Goal: Task Accomplishment & Management: Manage account settings

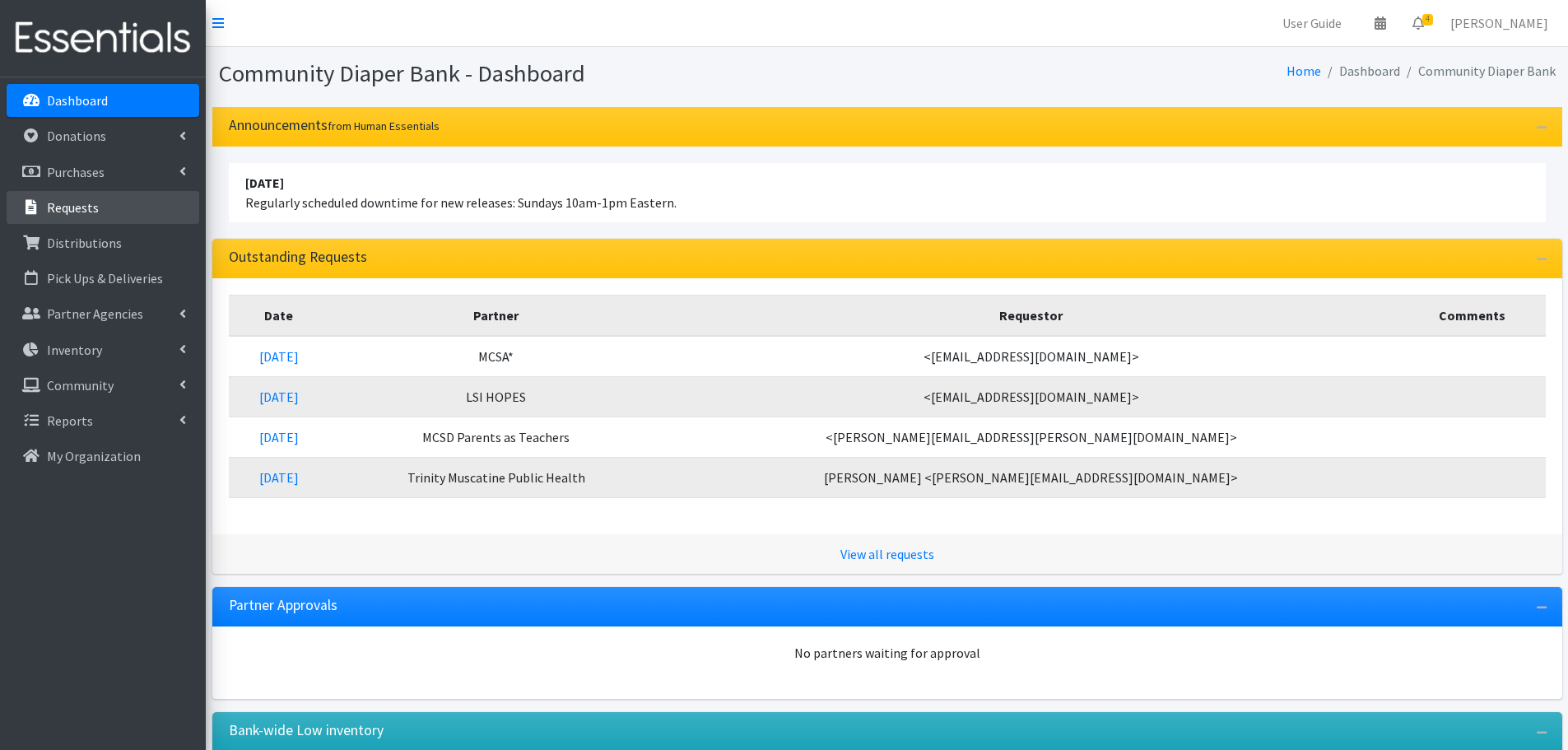
click at [98, 209] on link "Requests" at bounding box center [103, 208] width 193 height 33
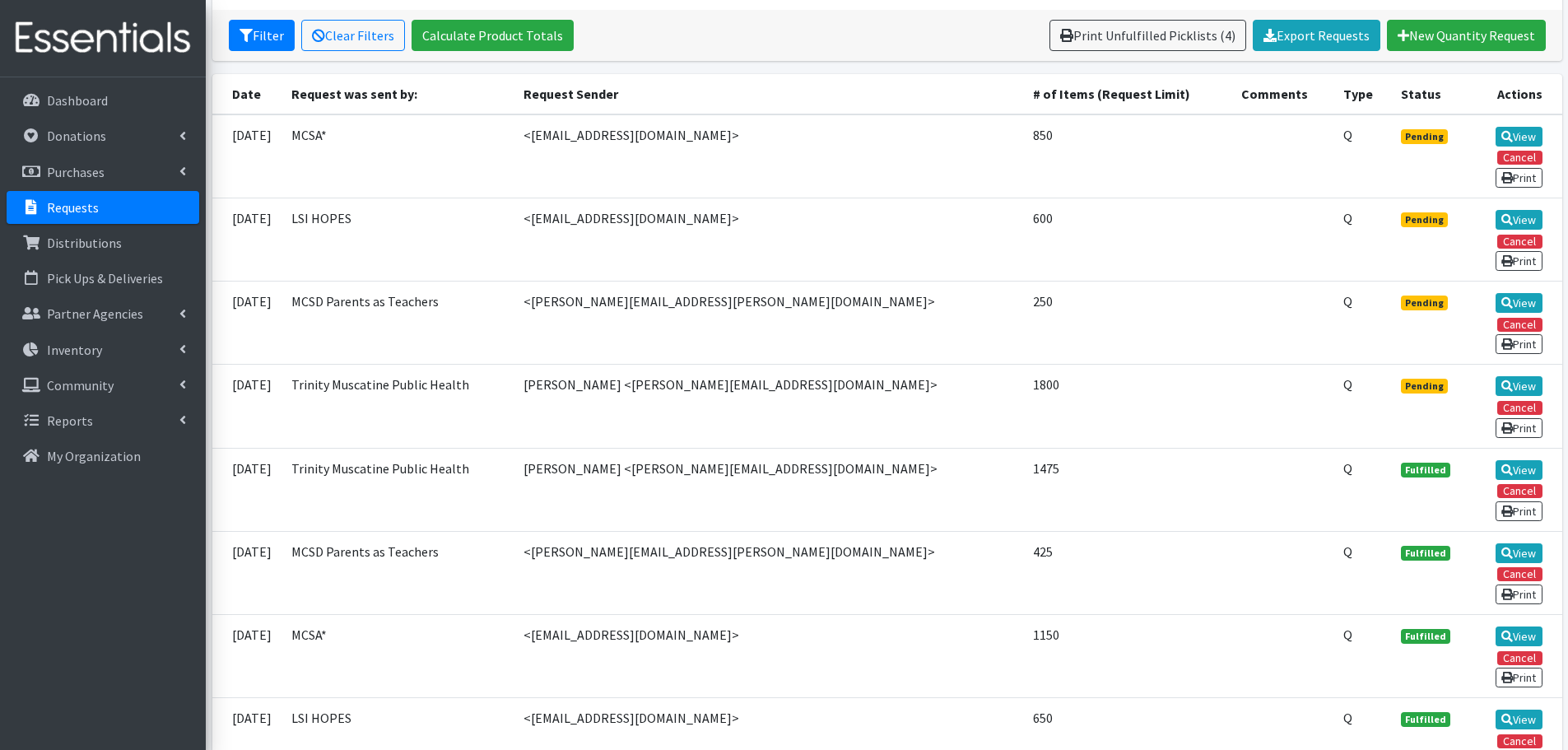
scroll to position [412, 0]
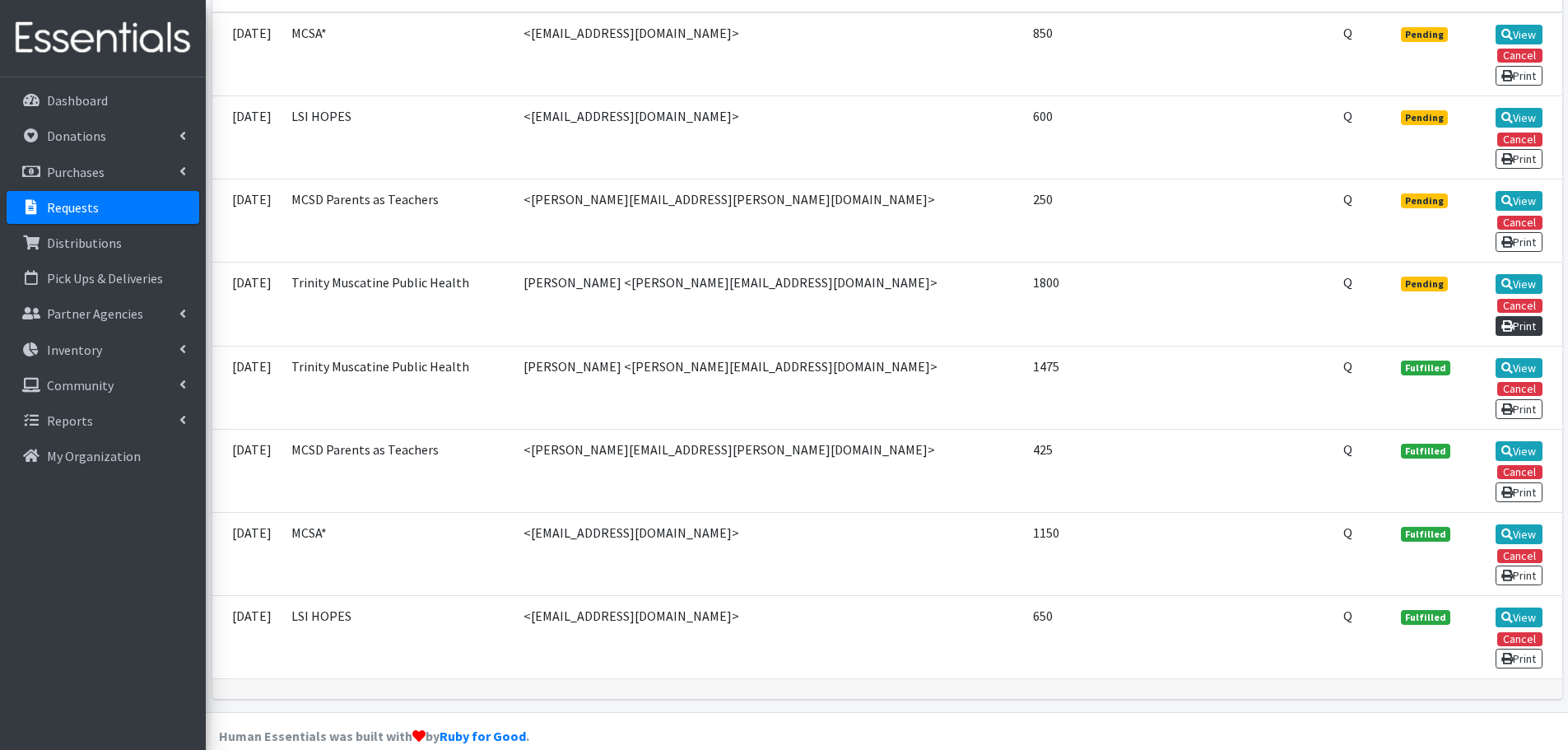
click at [1511, 325] on link "Print" at bounding box center [1518, 326] width 47 height 20
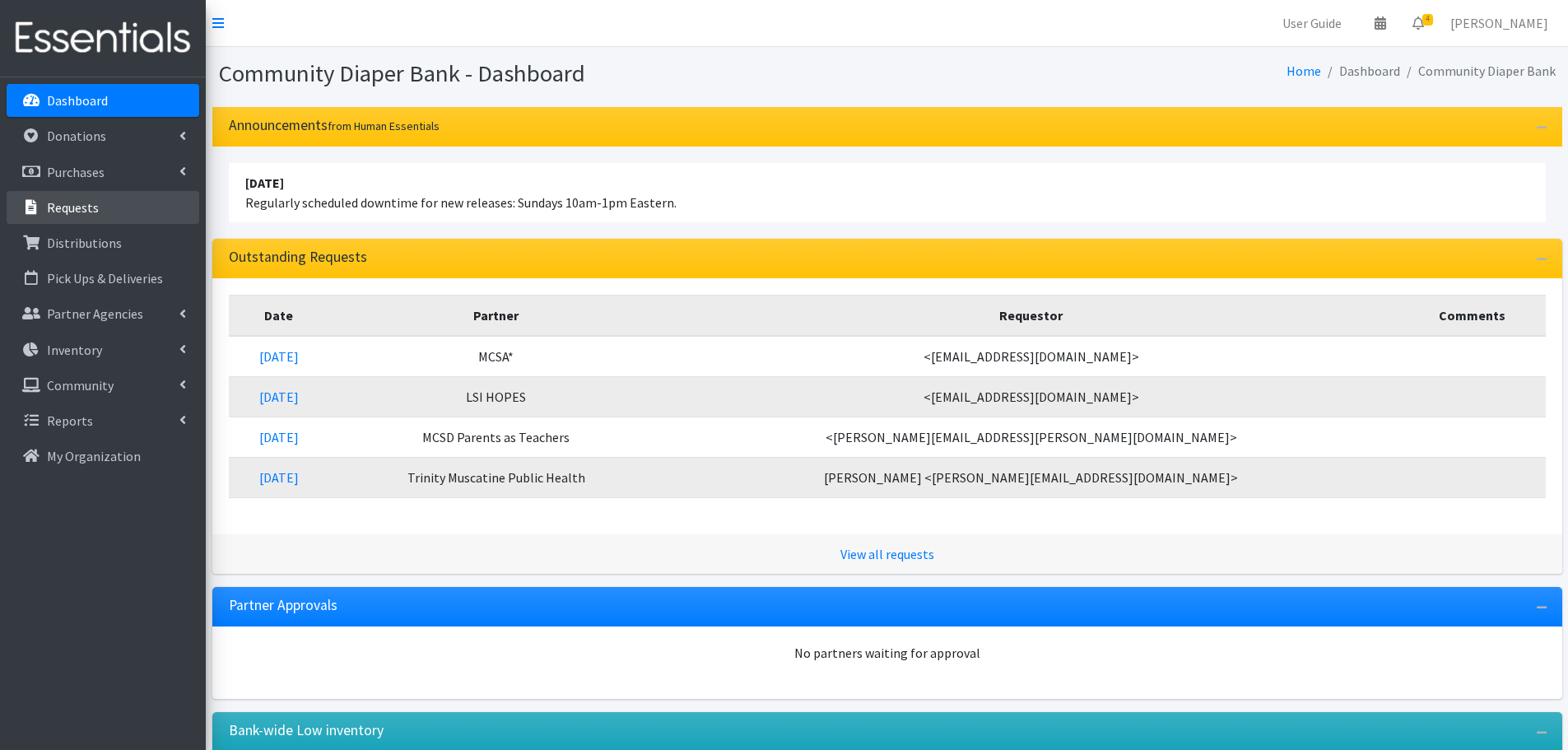
click at [108, 203] on link "Requests" at bounding box center [103, 208] width 193 height 33
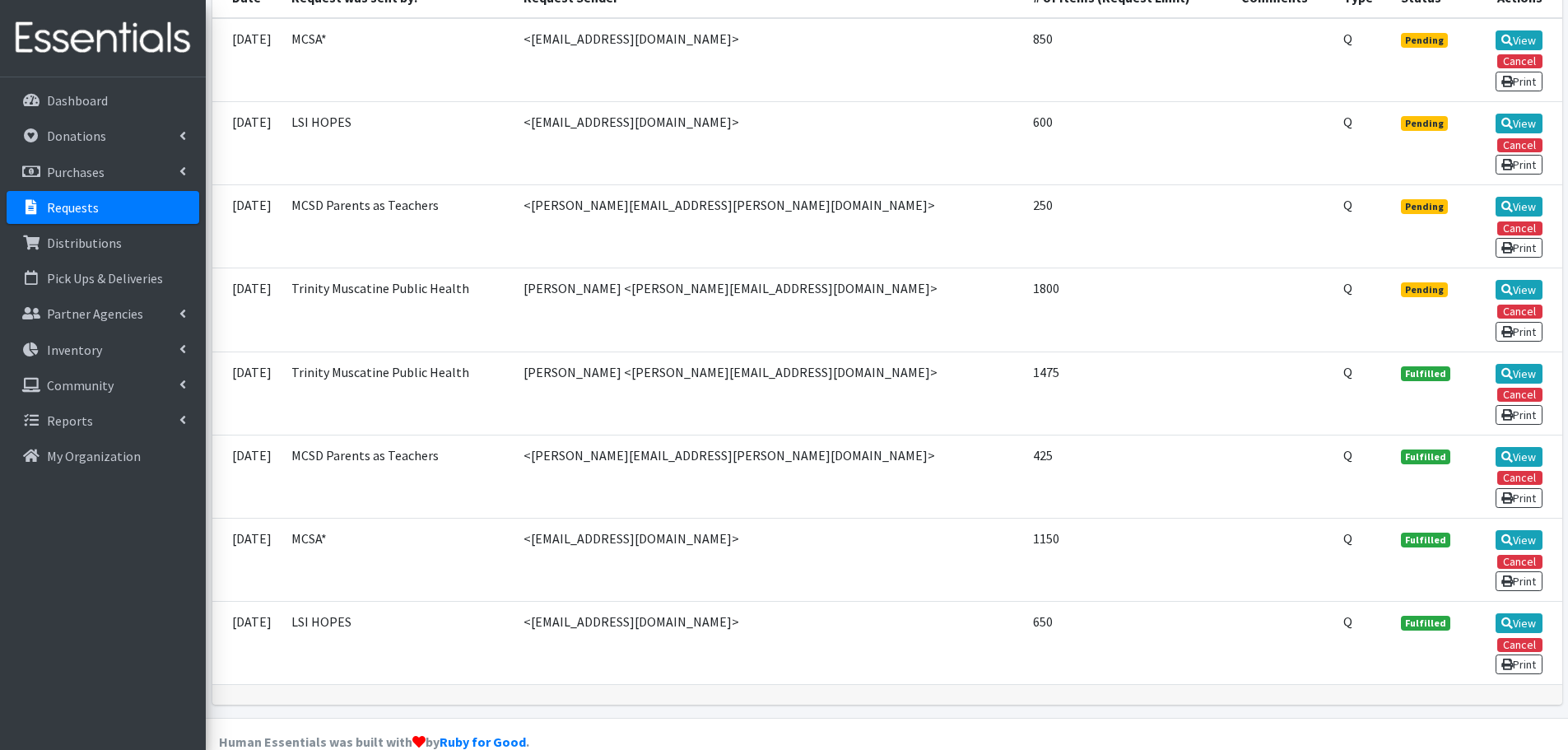
scroll to position [412, 0]
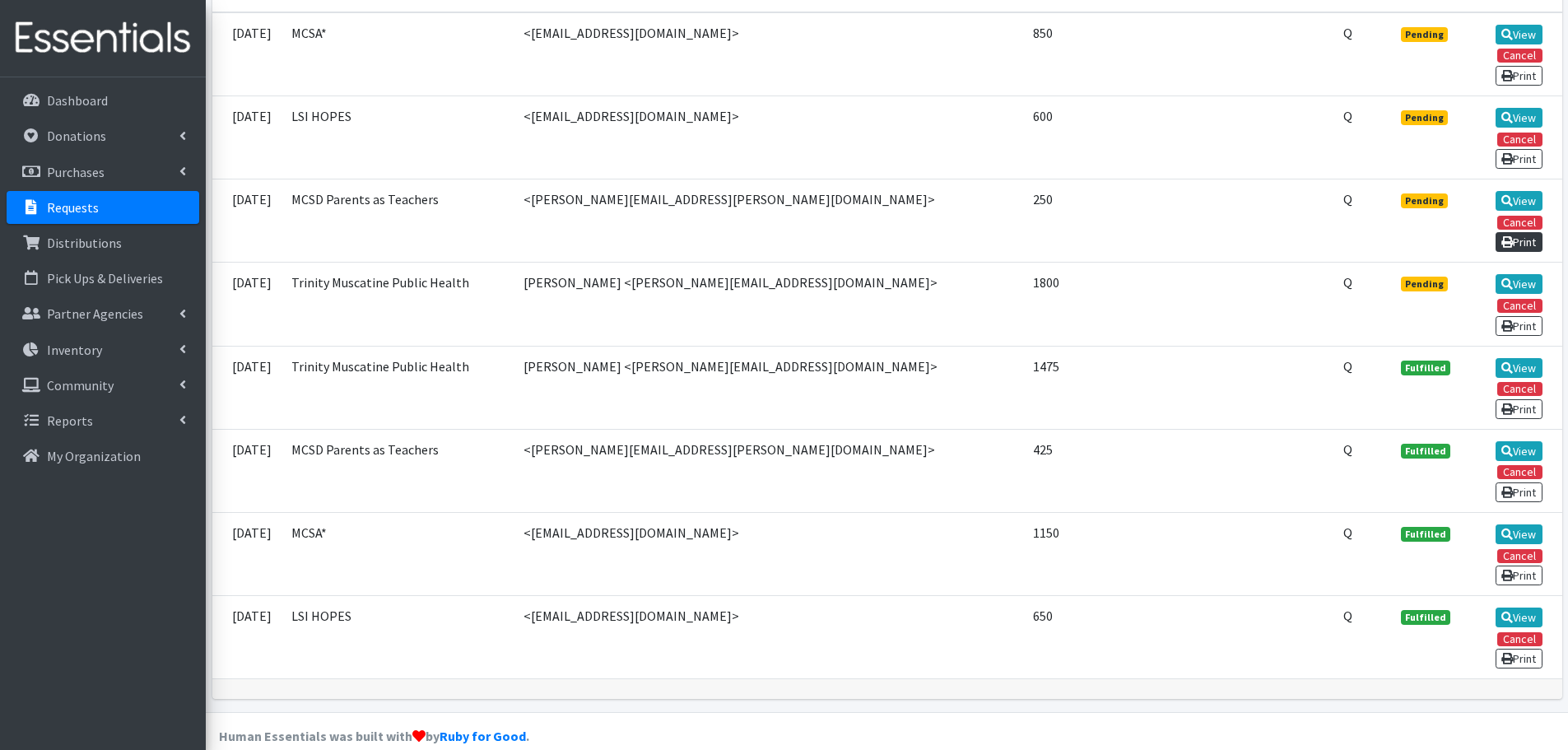
click at [1523, 241] on link "Print" at bounding box center [1518, 242] width 47 height 20
click at [1523, 160] on link "Print" at bounding box center [1518, 159] width 47 height 20
click at [1520, 78] on link "Print" at bounding box center [1518, 76] width 47 height 20
click at [90, 347] on p "Inventory" at bounding box center [74, 350] width 55 height 17
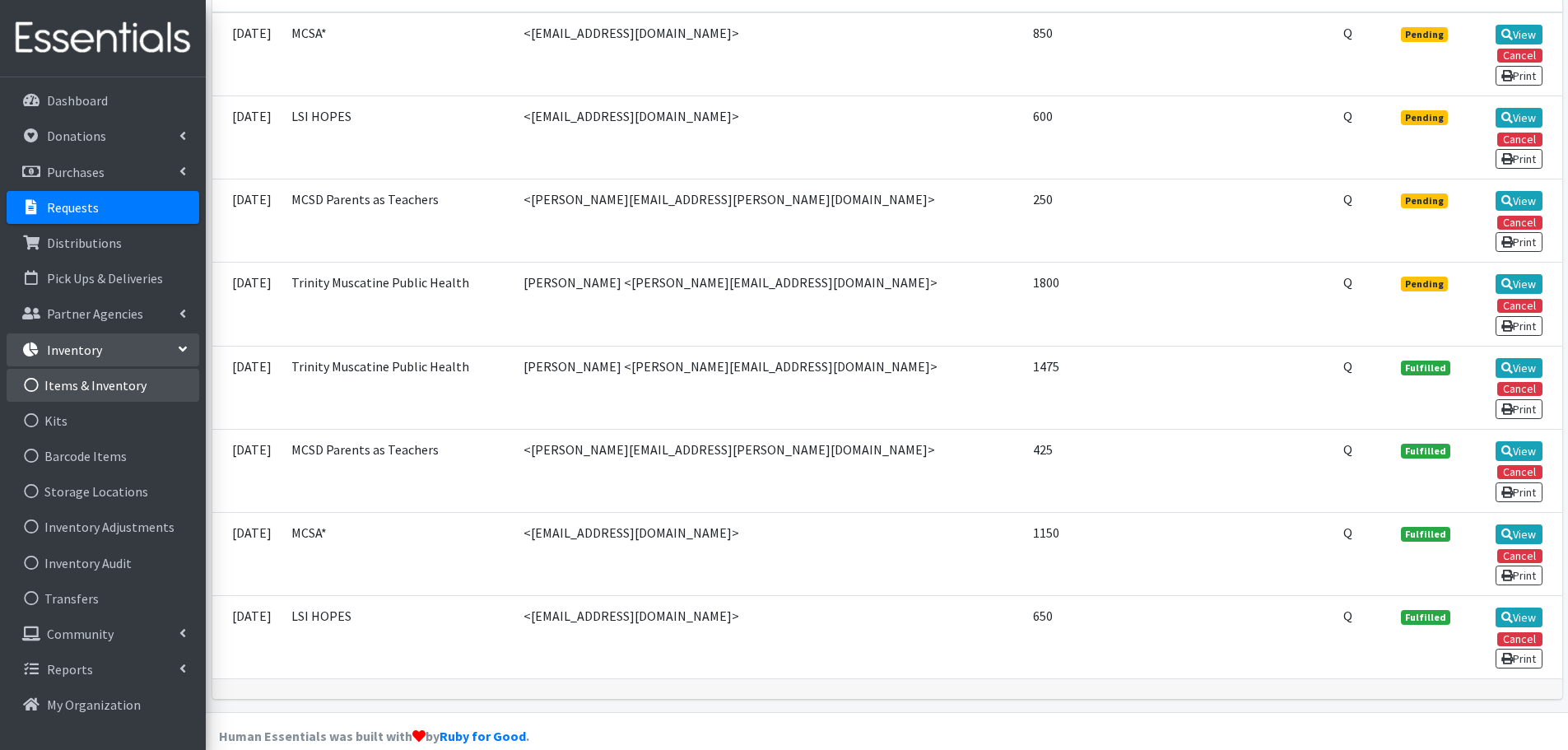
click at [120, 393] on link "Items & Inventory" at bounding box center [103, 385] width 193 height 33
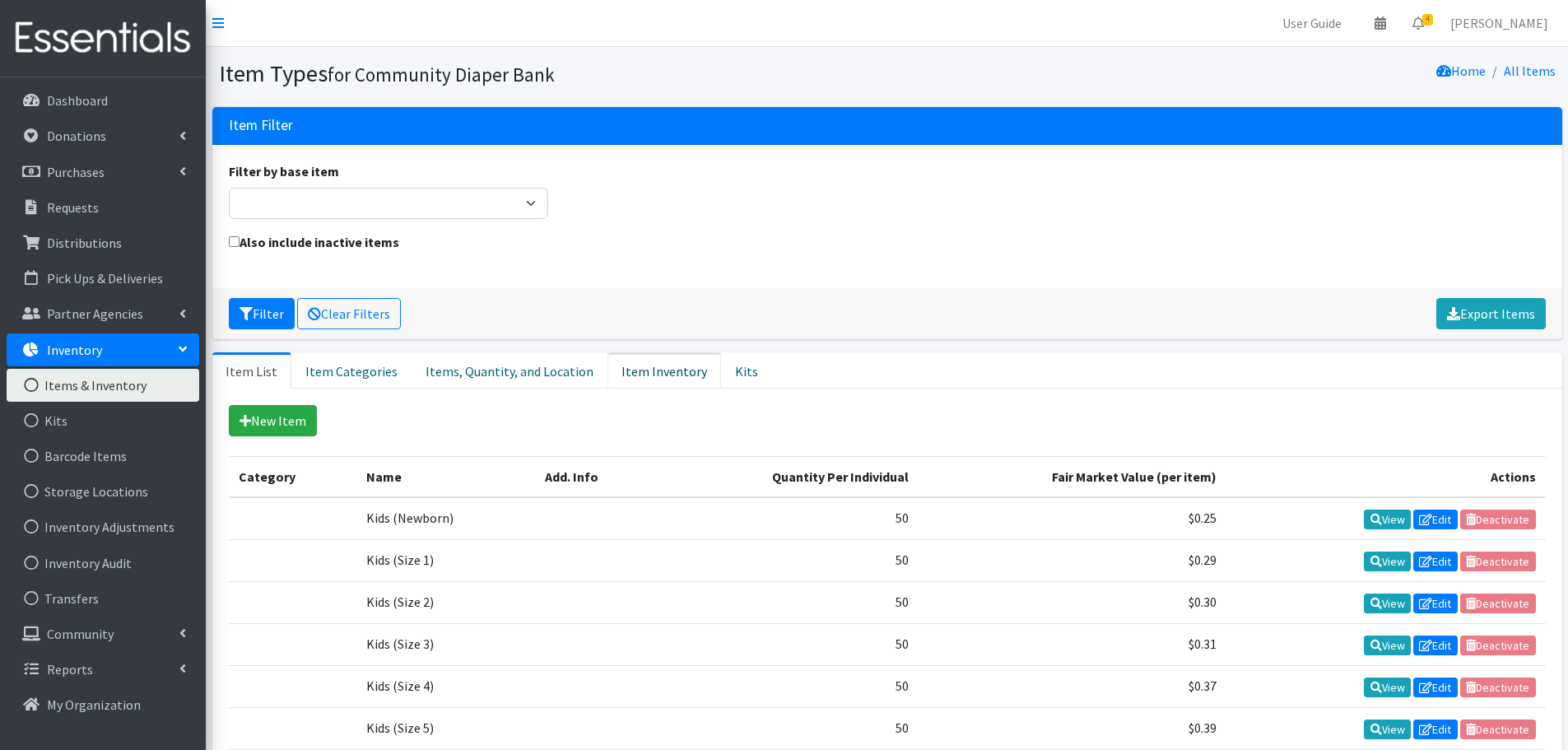
click at [628, 370] on link "Item Inventory" at bounding box center [663, 370] width 113 height 36
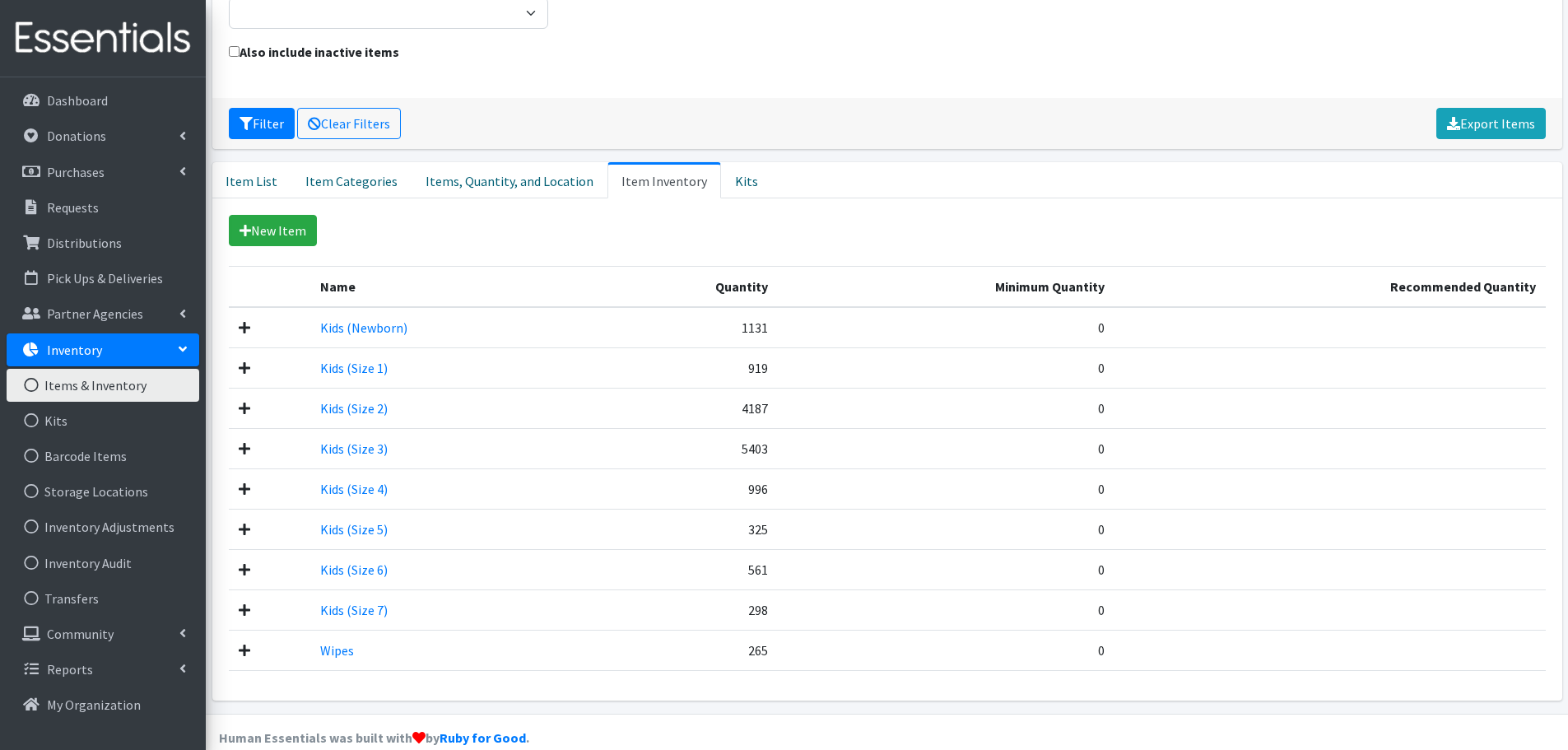
scroll to position [216, 0]
